Goal: Task Accomplishment & Management: Complete application form

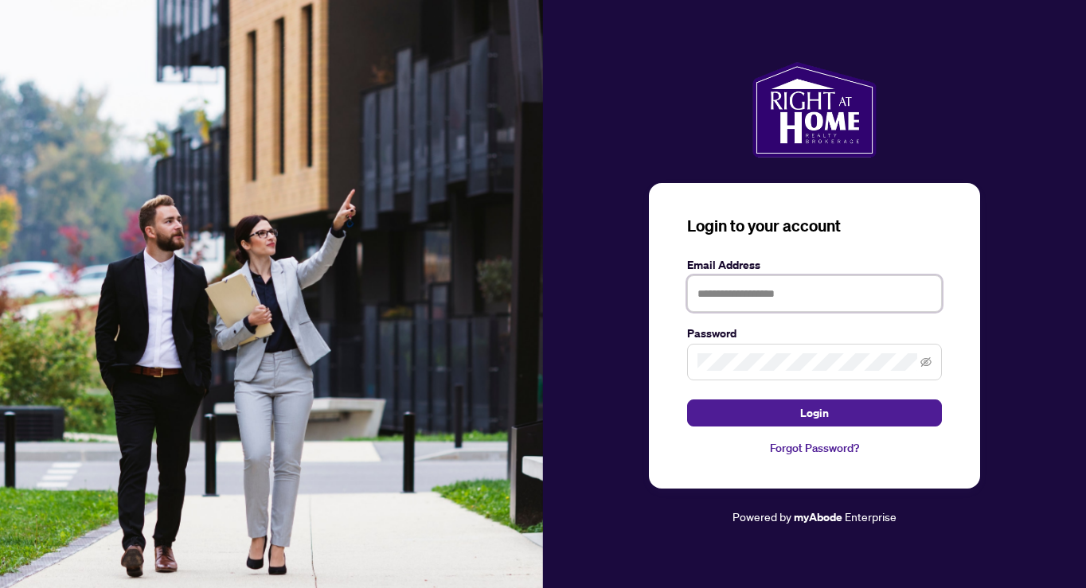
type input "**********"
click at [815, 412] on button "Login" at bounding box center [814, 413] width 255 height 27
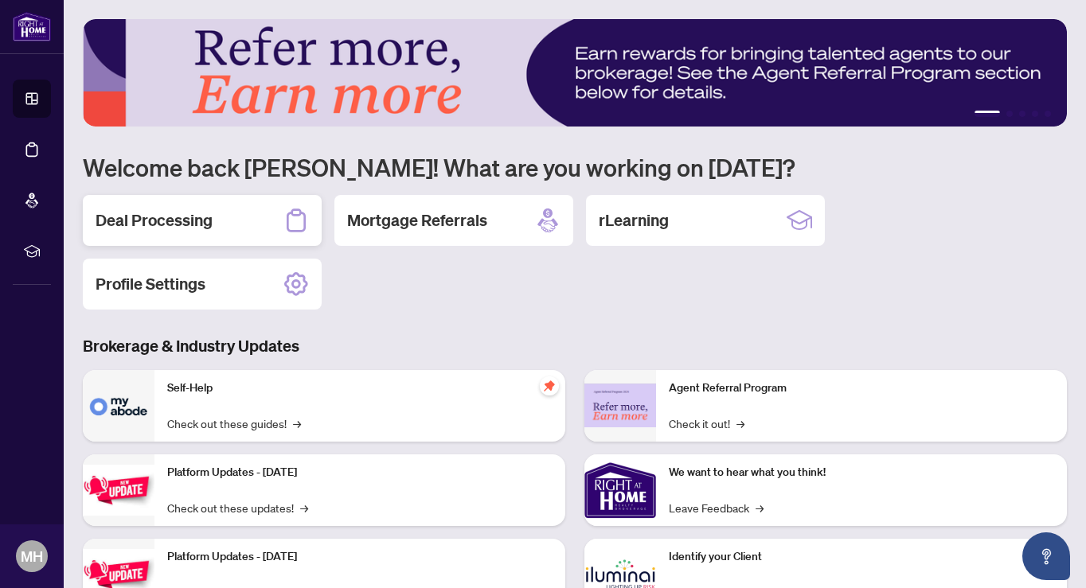
click at [218, 228] on div "Deal Processing" at bounding box center [202, 220] width 239 height 51
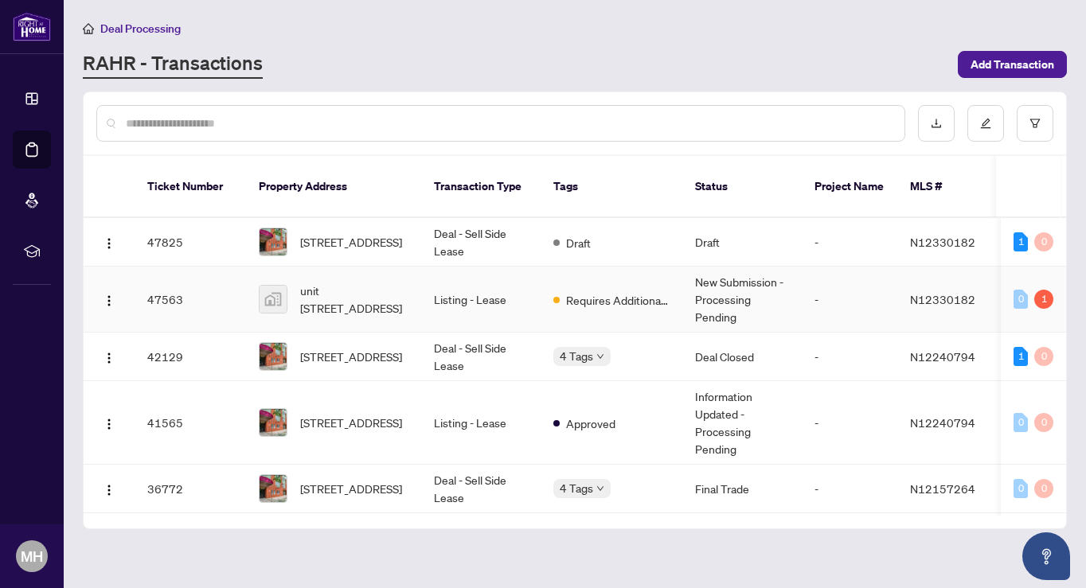
click at [608, 300] on td "Requires Additional Docs" at bounding box center [612, 300] width 142 height 66
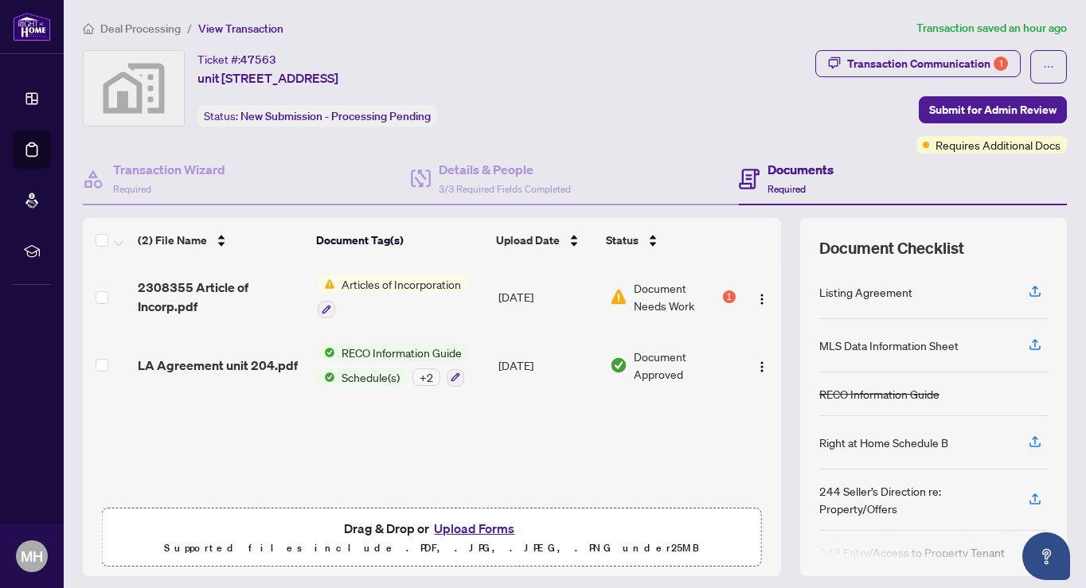
click at [493, 533] on button "Upload Forms" at bounding box center [474, 528] width 90 height 21
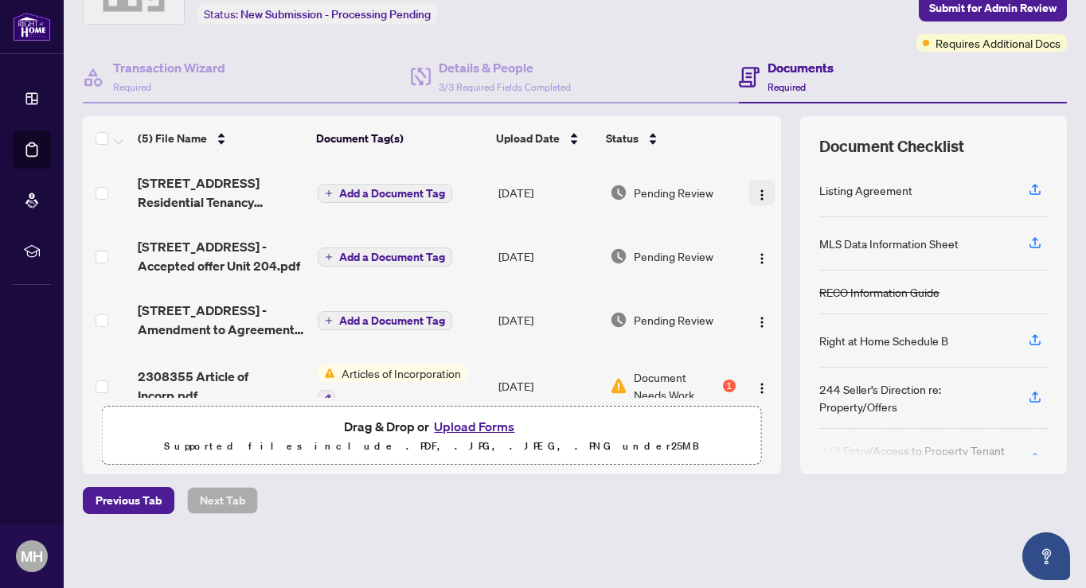
click at [758, 190] on img "button" at bounding box center [762, 195] width 13 height 13
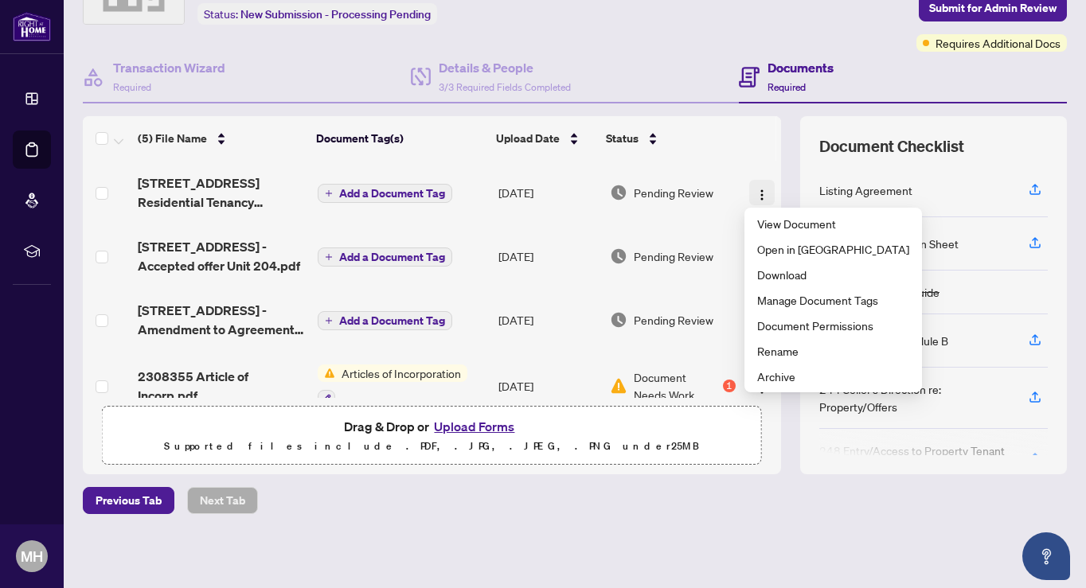
click at [758, 190] on img "button" at bounding box center [762, 195] width 13 height 13
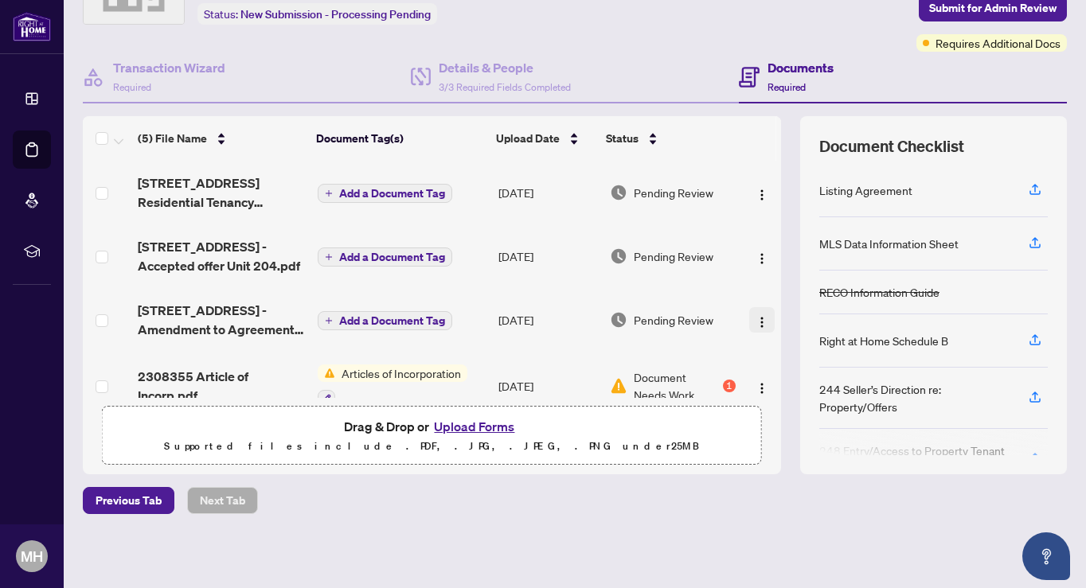
click at [756, 322] on img "button" at bounding box center [762, 322] width 13 height 13
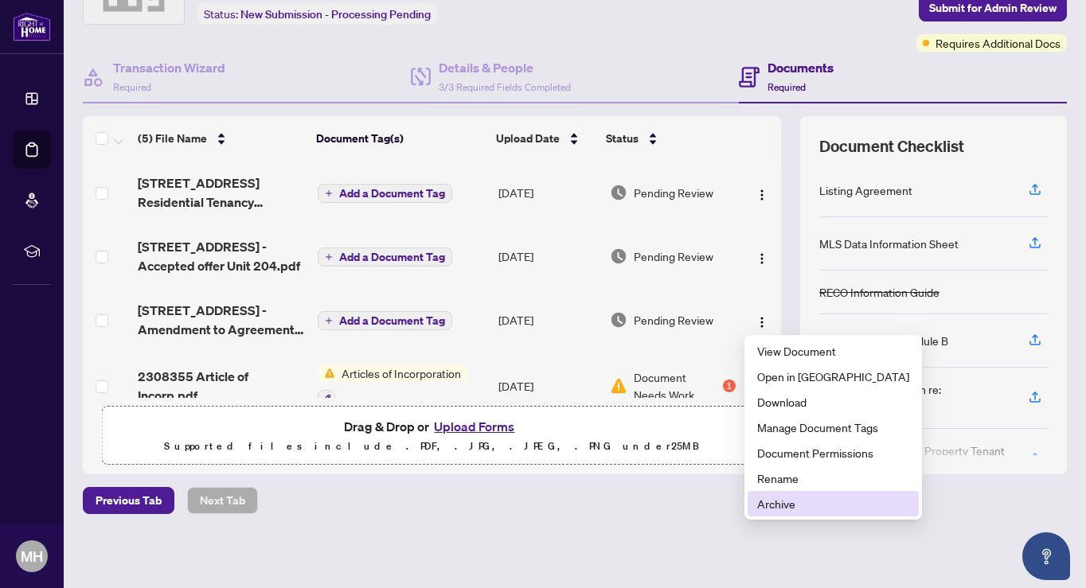
click at [779, 496] on span "Archive" at bounding box center [833, 504] width 152 height 18
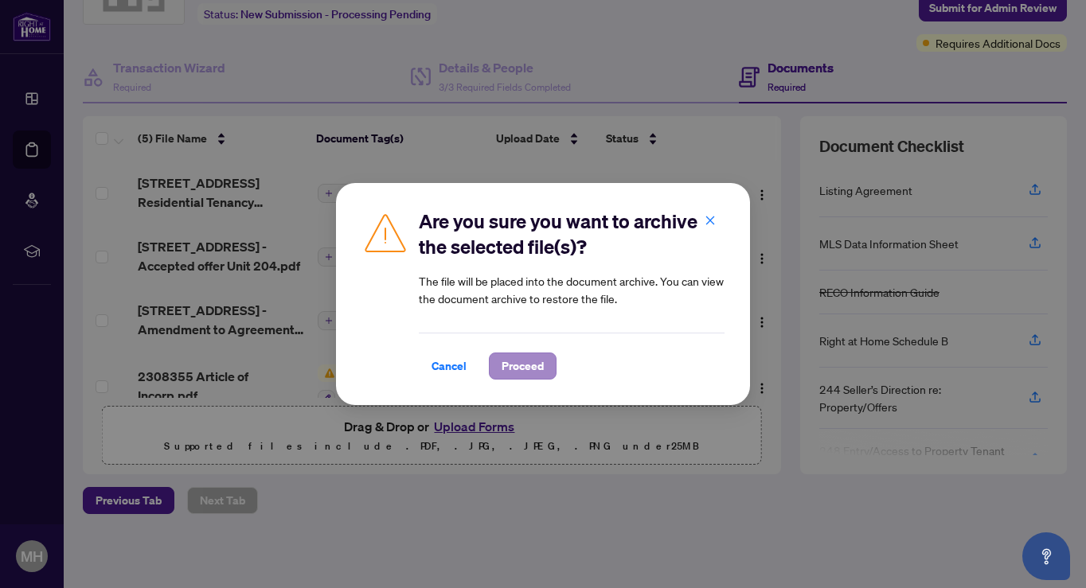
click at [509, 378] on span "Proceed" at bounding box center [523, 366] width 42 height 25
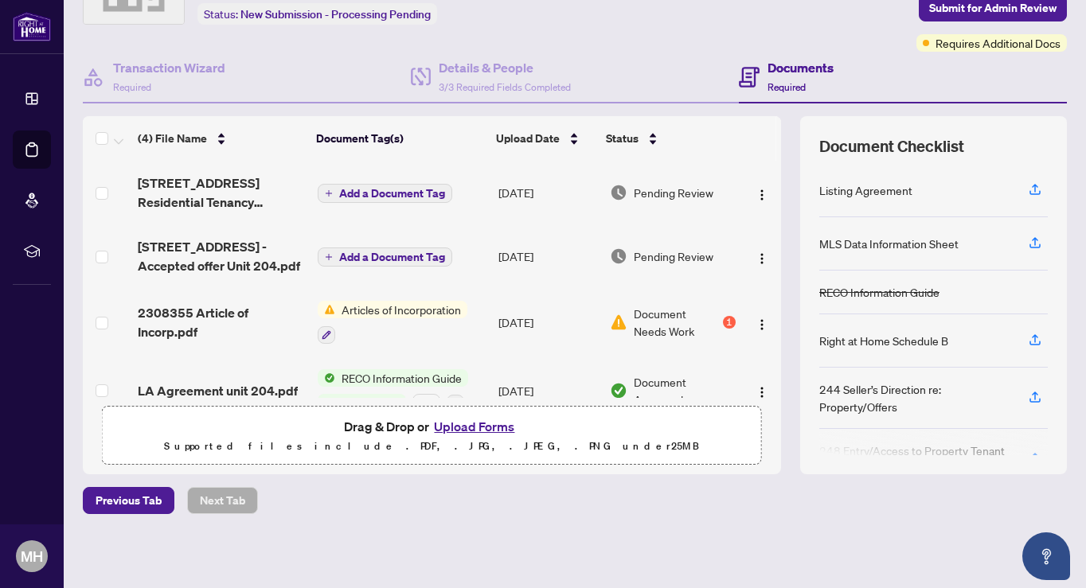
click at [487, 430] on button "Upload Forms" at bounding box center [474, 426] width 90 height 21
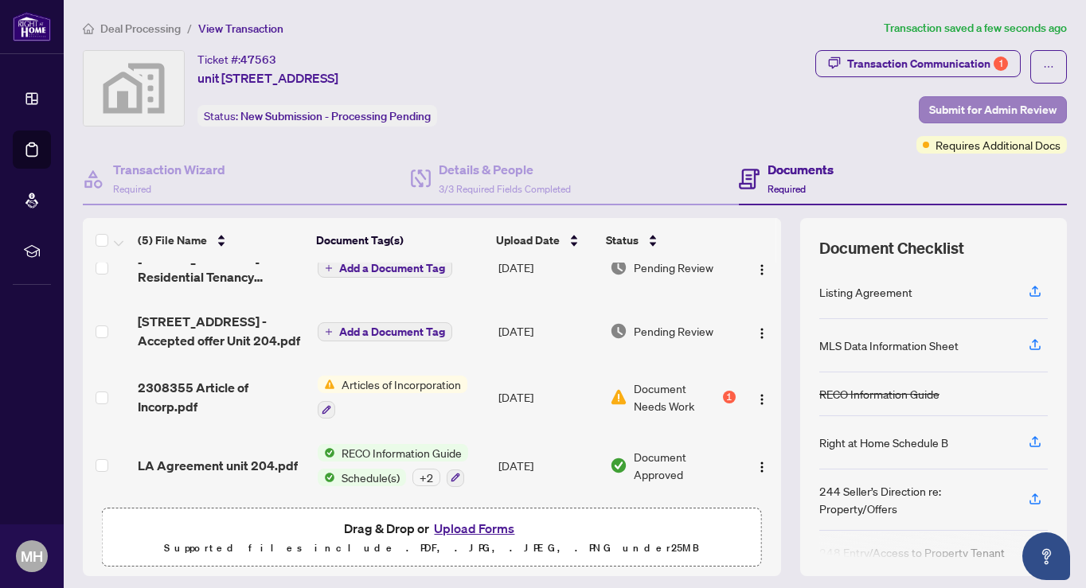
click at [991, 104] on span "Submit for Admin Review" at bounding box center [992, 109] width 127 height 25
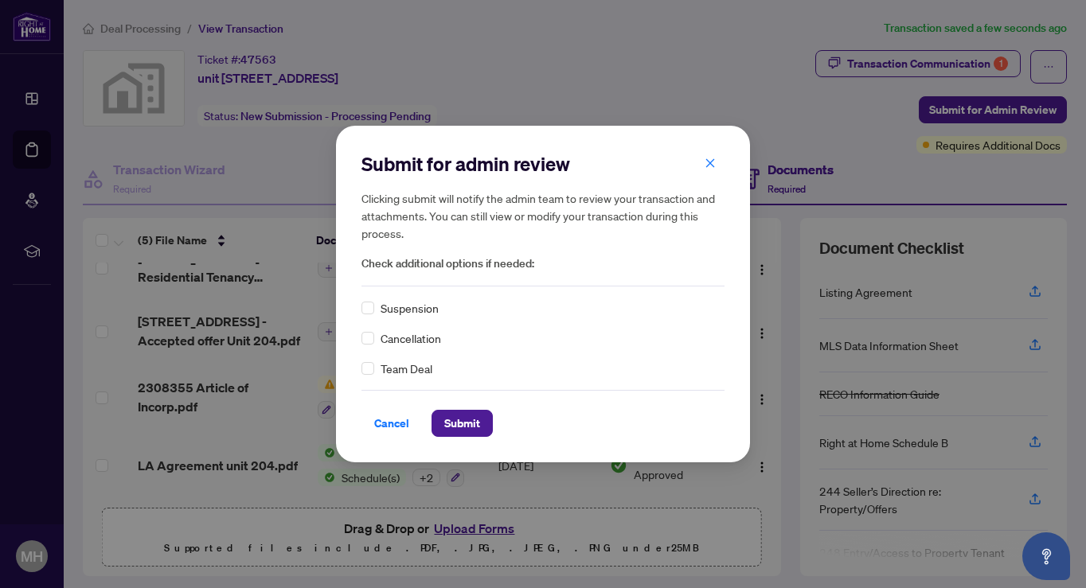
click at [454, 440] on div "Submit for admin review Clicking submit will notify the admin team to review yo…" at bounding box center [543, 294] width 414 height 337
click at [463, 428] on span "Submit" at bounding box center [462, 423] width 36 height 25
